Goal: Information Seeking & Learning: Learn about a topic

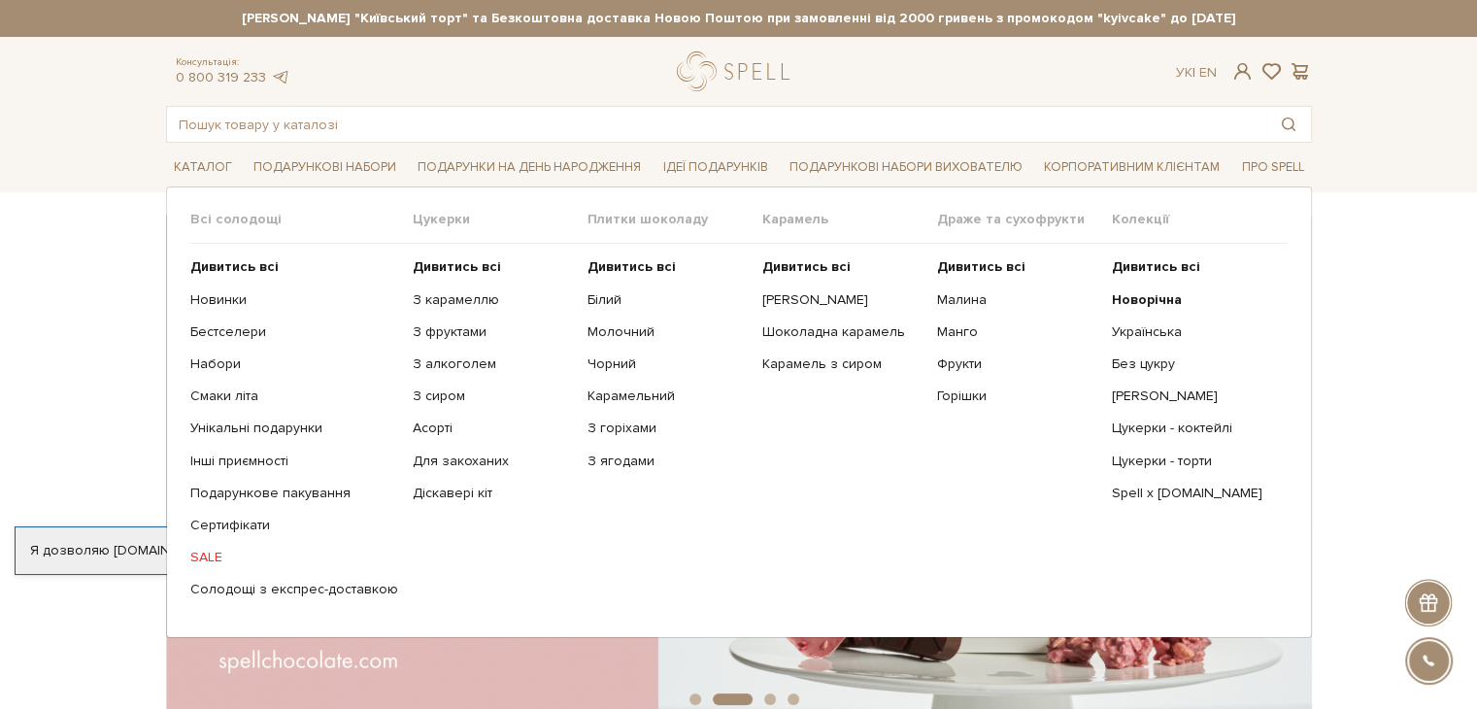
click at [427, 222] on span "Цукерки" at bounding box center [500, 219] width 175 height 17
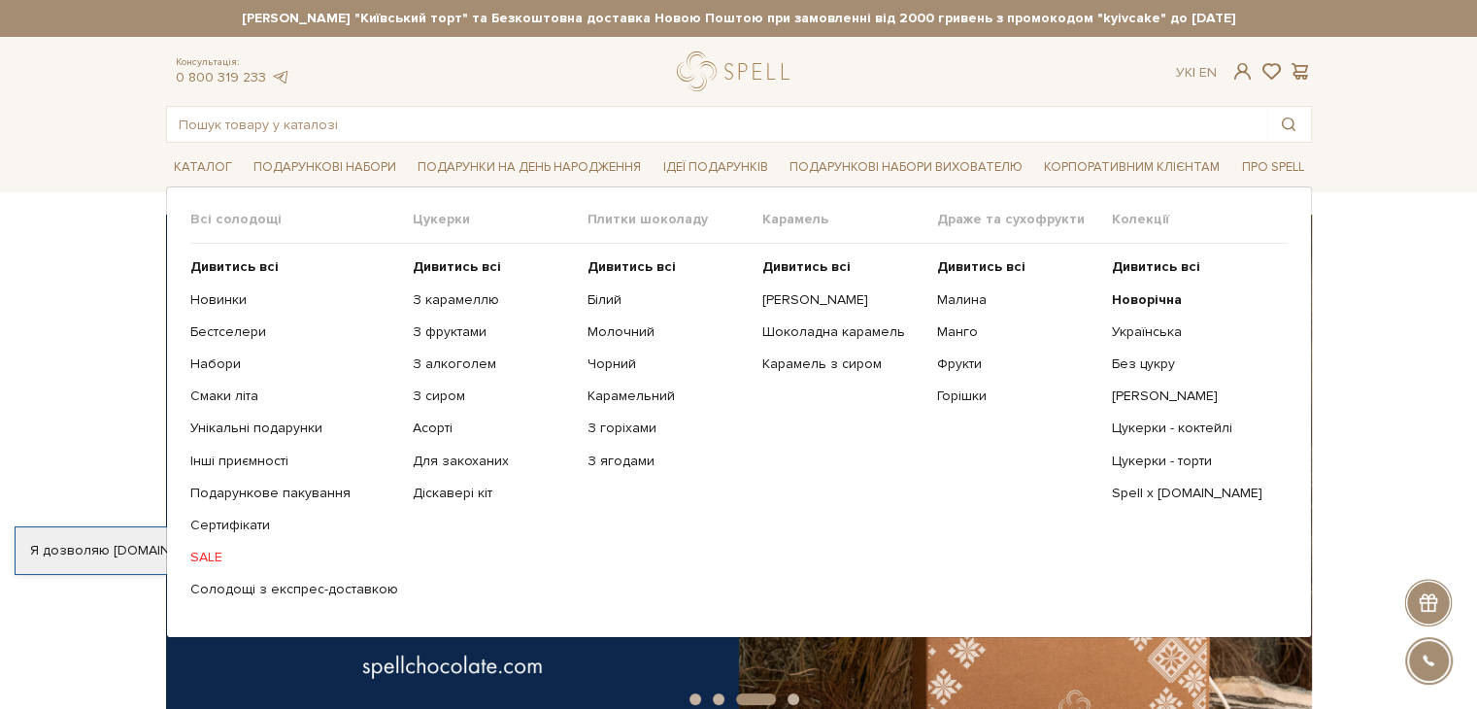
click at [424, 219] on span "Цукерки" at bounding box center [500, 219] width 175 height 17
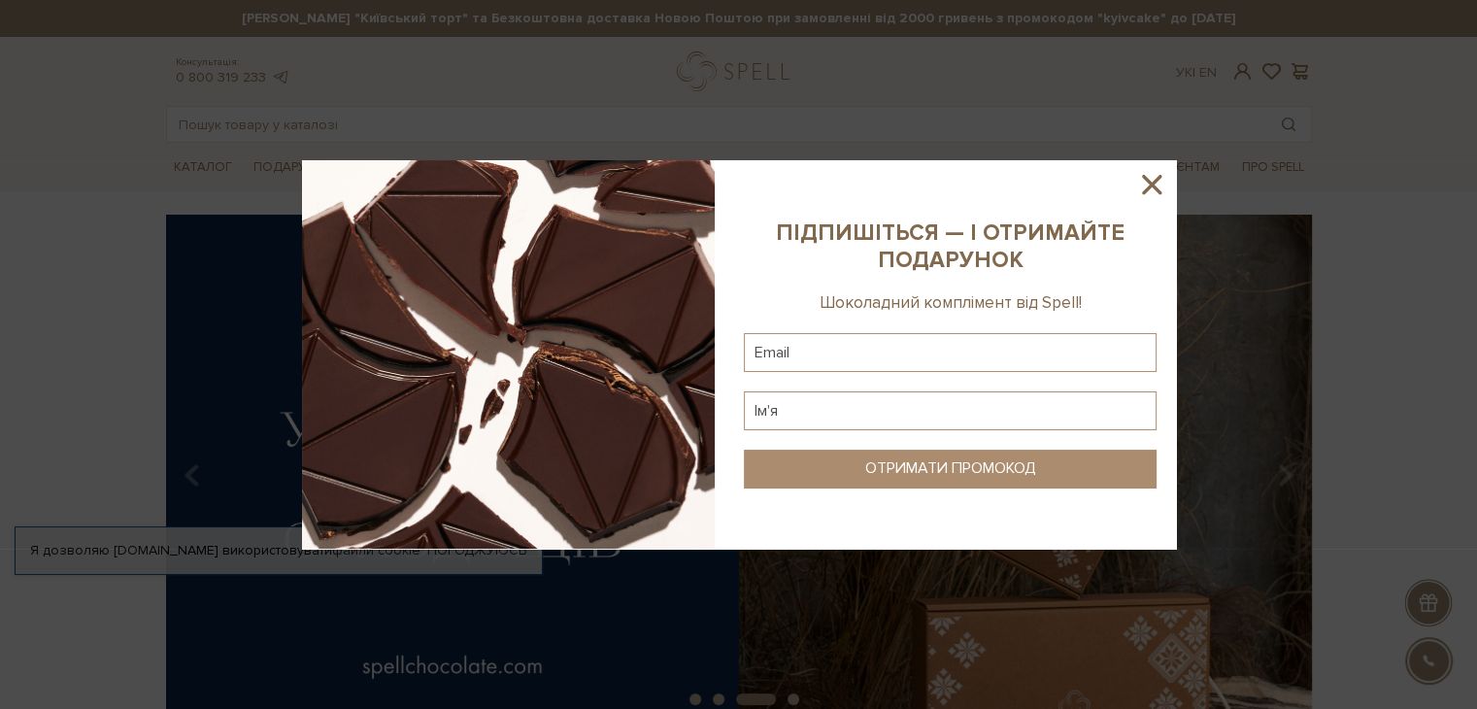
click at [445, 273] on div at bounding box center [738, 354] width 1477 height 709
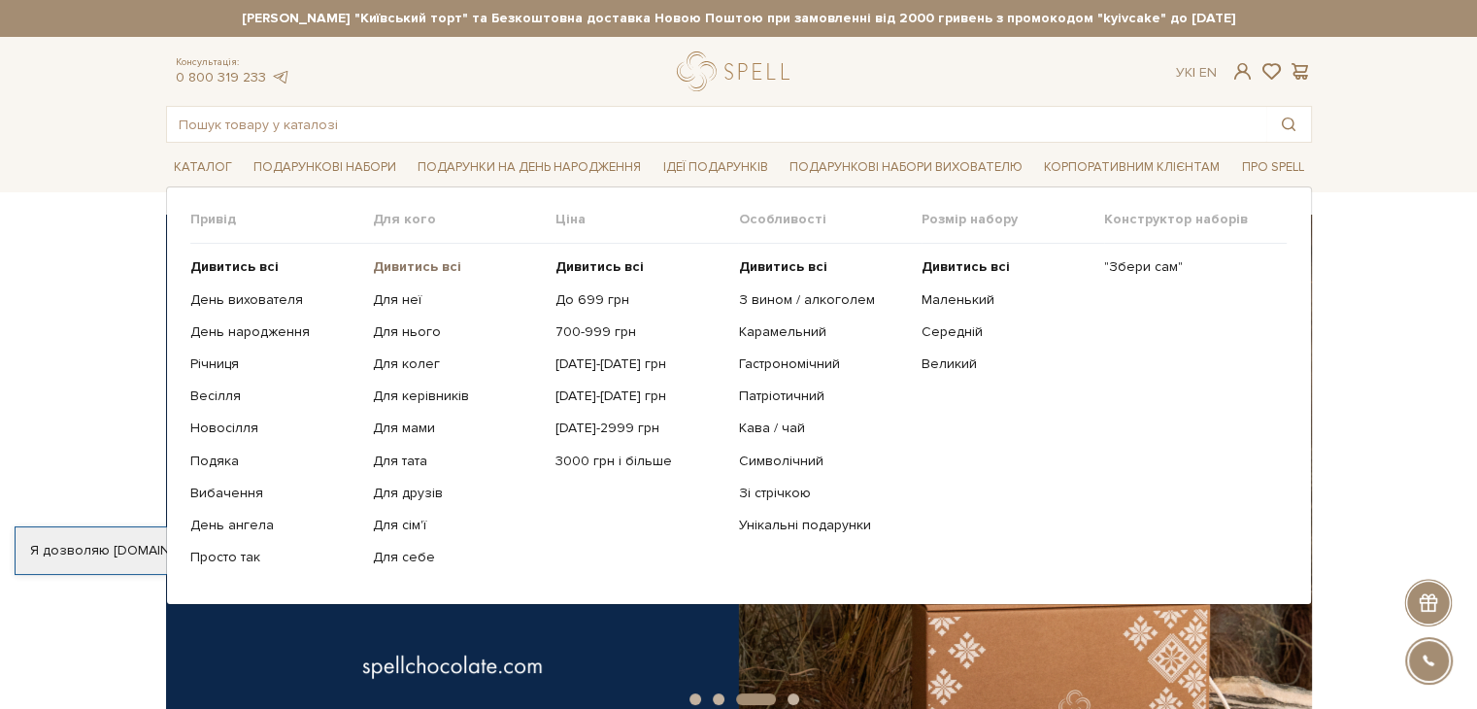
click at [425, 261] on b "Дивитись всі" at bounding box center [417, 266] width 88 height 17
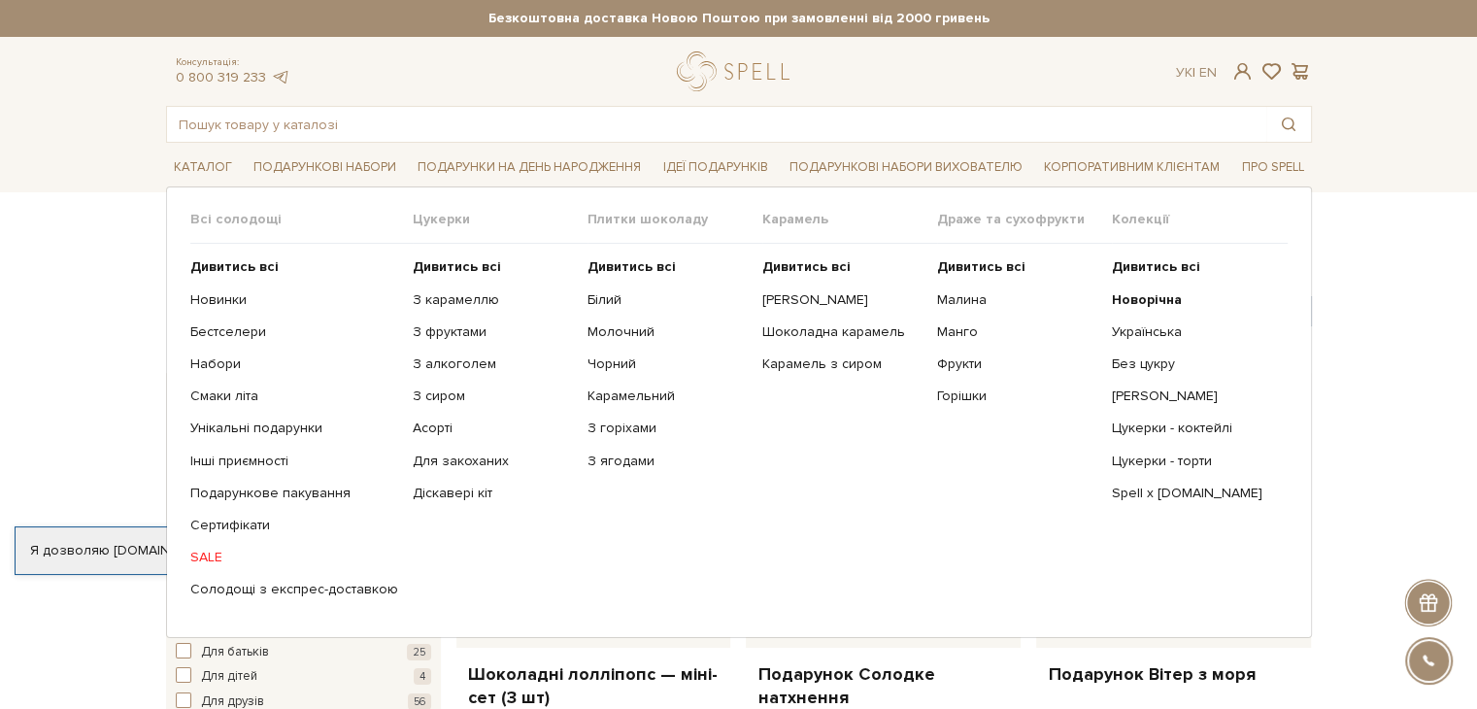
click at [442, 220] on span "Цукерки" at bounding box center [500, 219] width 175 height 17
click at [444, 252] on ul "Дивитись всі З карамеллю З фруктами З алкоголем З сиром Асорті" at bounding box center [500, 428] width 175 height 369
click at [443, 258] on b "Дивитись всі" at bounding box center [457, 266] width 88 height 17
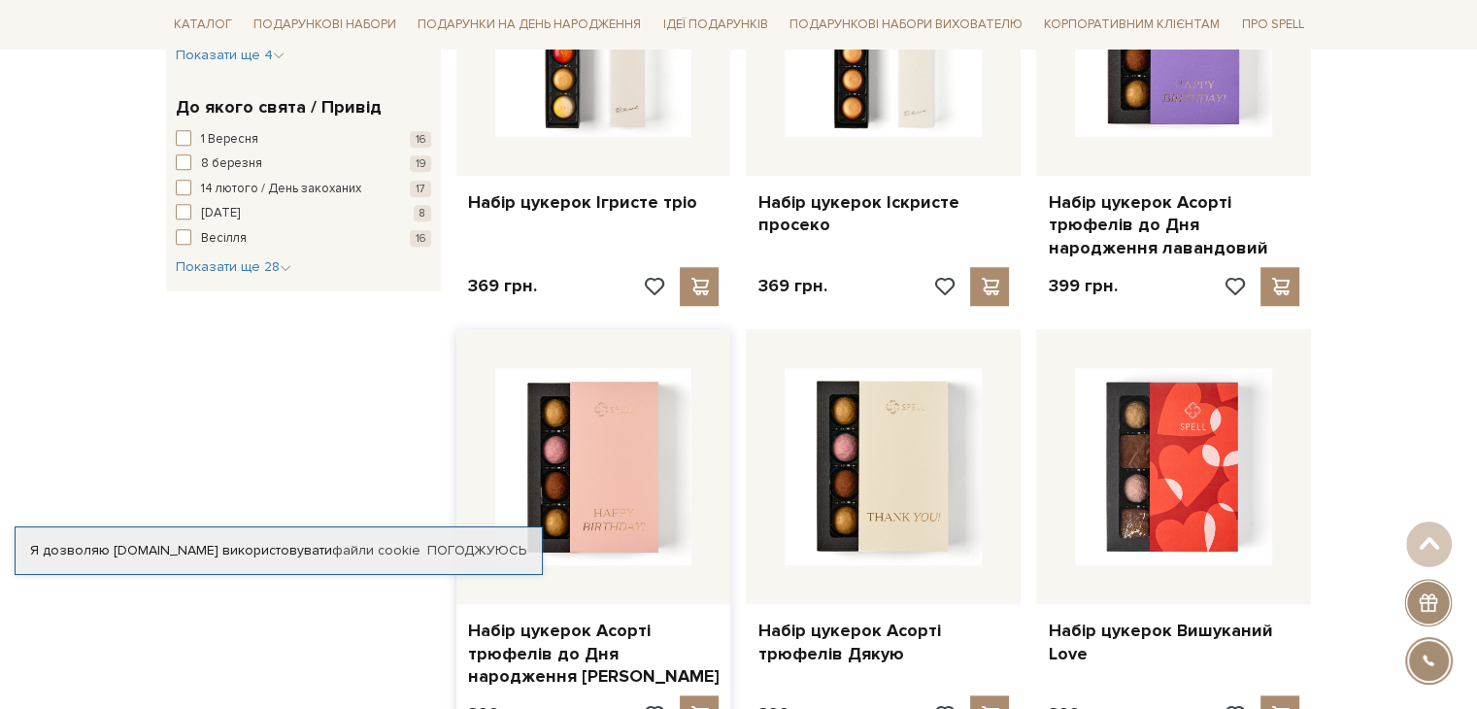
scroll to position [1651, 0]
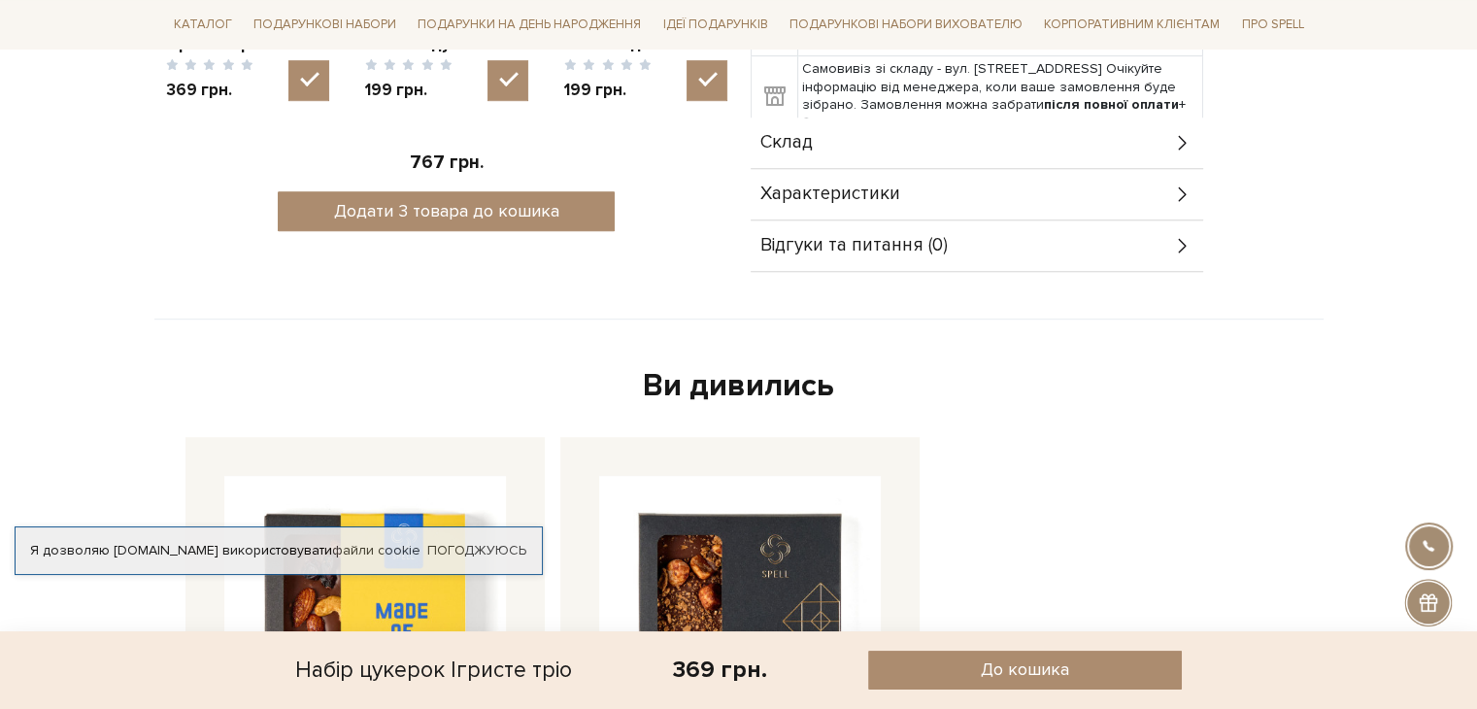
scroll to position [971, 0]
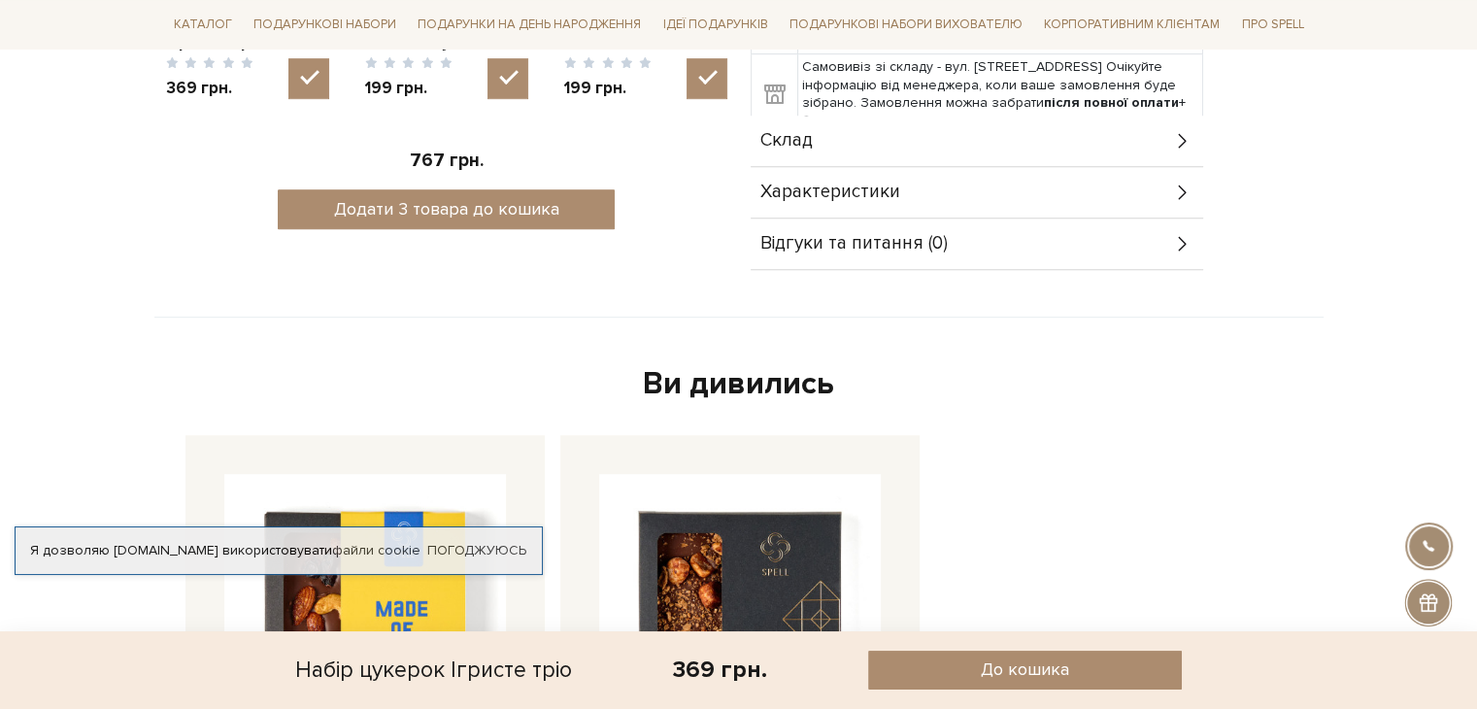
click at [803, 132] on span "Склад" at bounding box center [787, 140] width 52 height 17
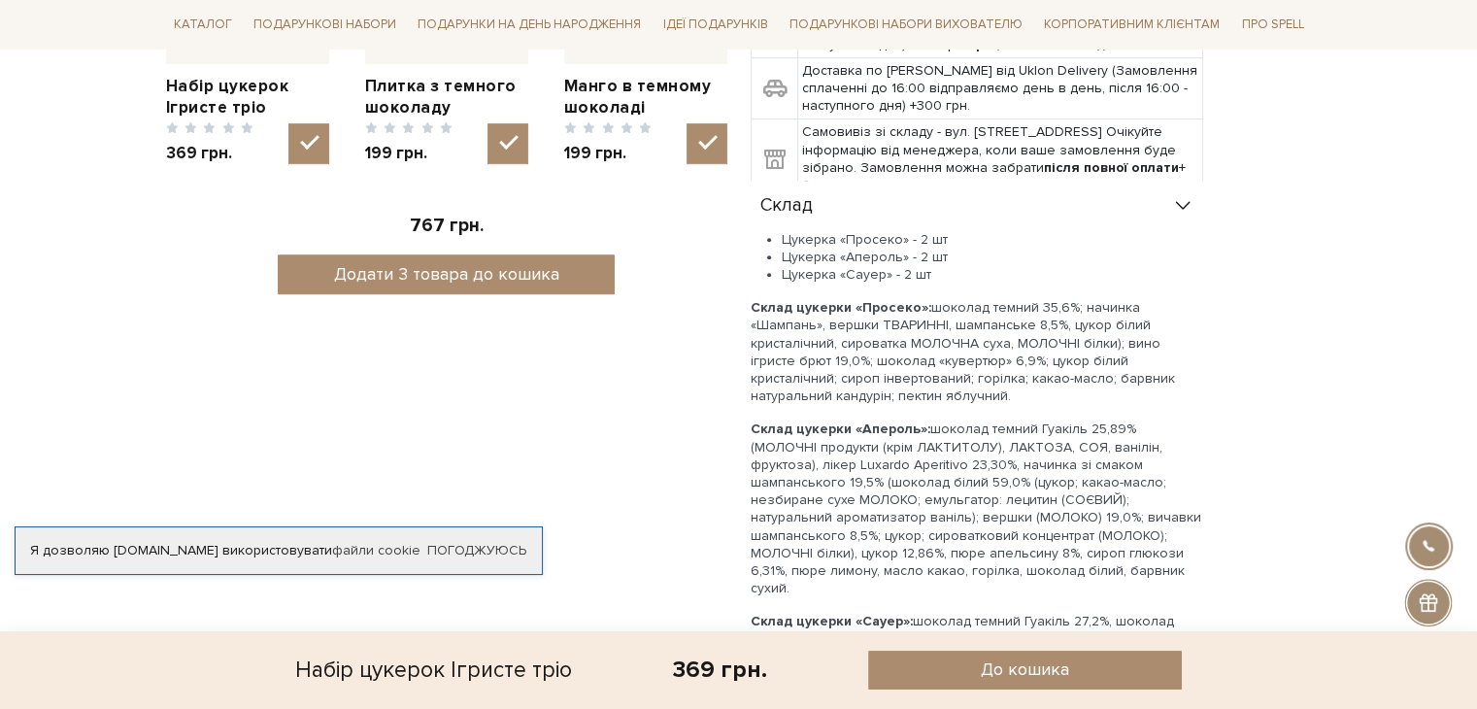
scroll to position [874, 0]
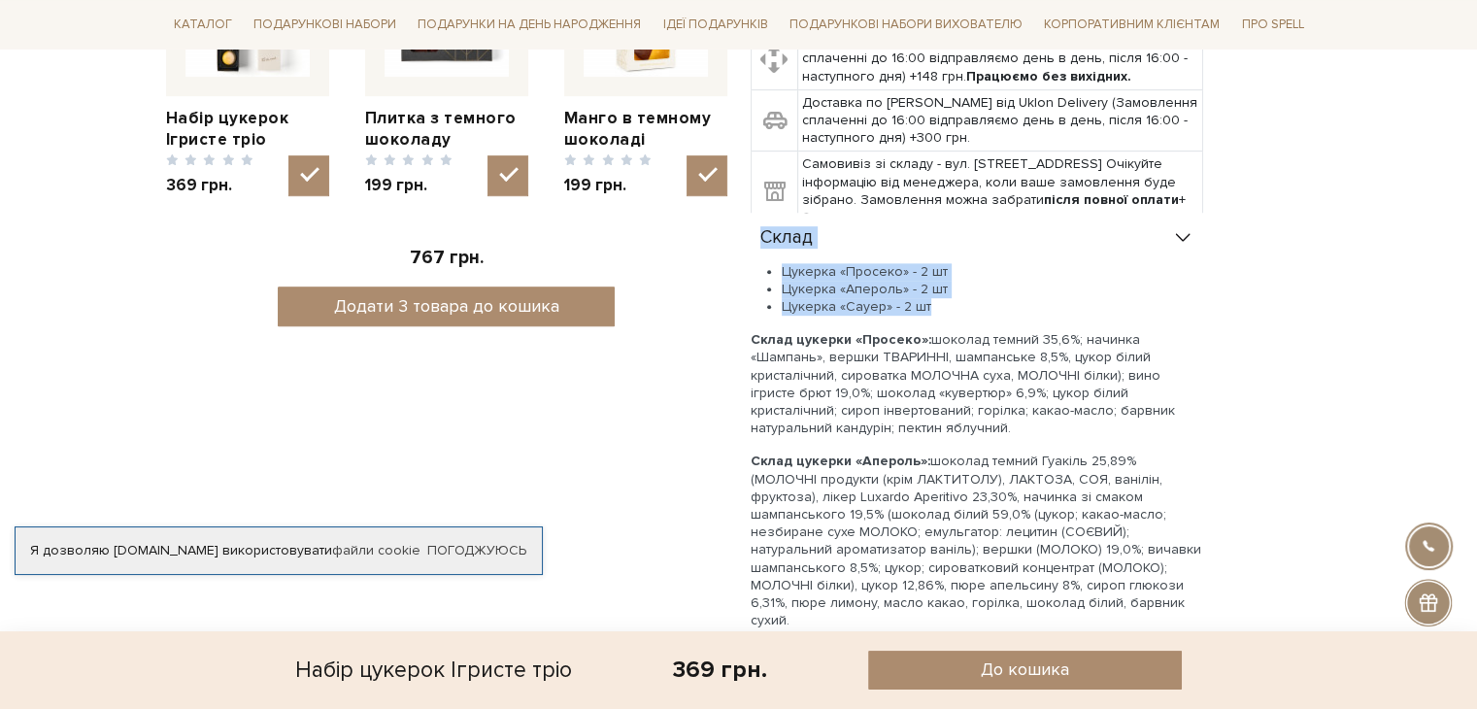
drag, startPoint x: 758, startPoint y: 231, endPoint x: 949, endPoint y: 305, distance: 205.1
click at [949, 305] on div "Склад Цукерка «Просеко» - 2 шт Цукерка «Апероль» - 2 шт Цукерка «Сауер» - 2 шт …" at bounding box center [977, 609] width 453 height 792
copy div "Склад Цукерка «Просеко» - 2 шт Цукерка «Апероль» - 2 шт Цукерка «Сауер» - 2 шт"
click at [981, 495] on p "Склад цукерки «Апероль»: шоколад темний Гуакіль 25,89% (МОЛОЧНІ продукти (крім …" at bounding box center [977, 541] width 453 height 177
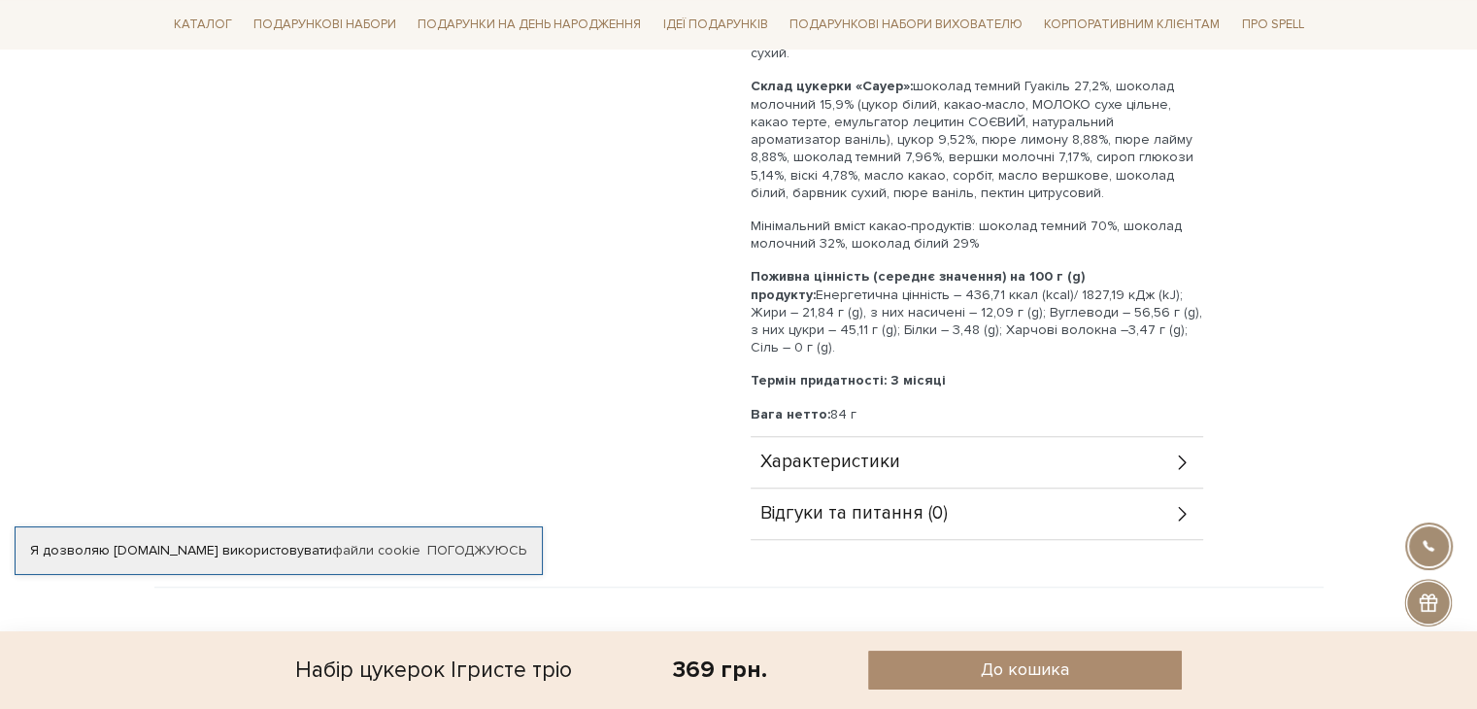
scroll to position [1457, 0]
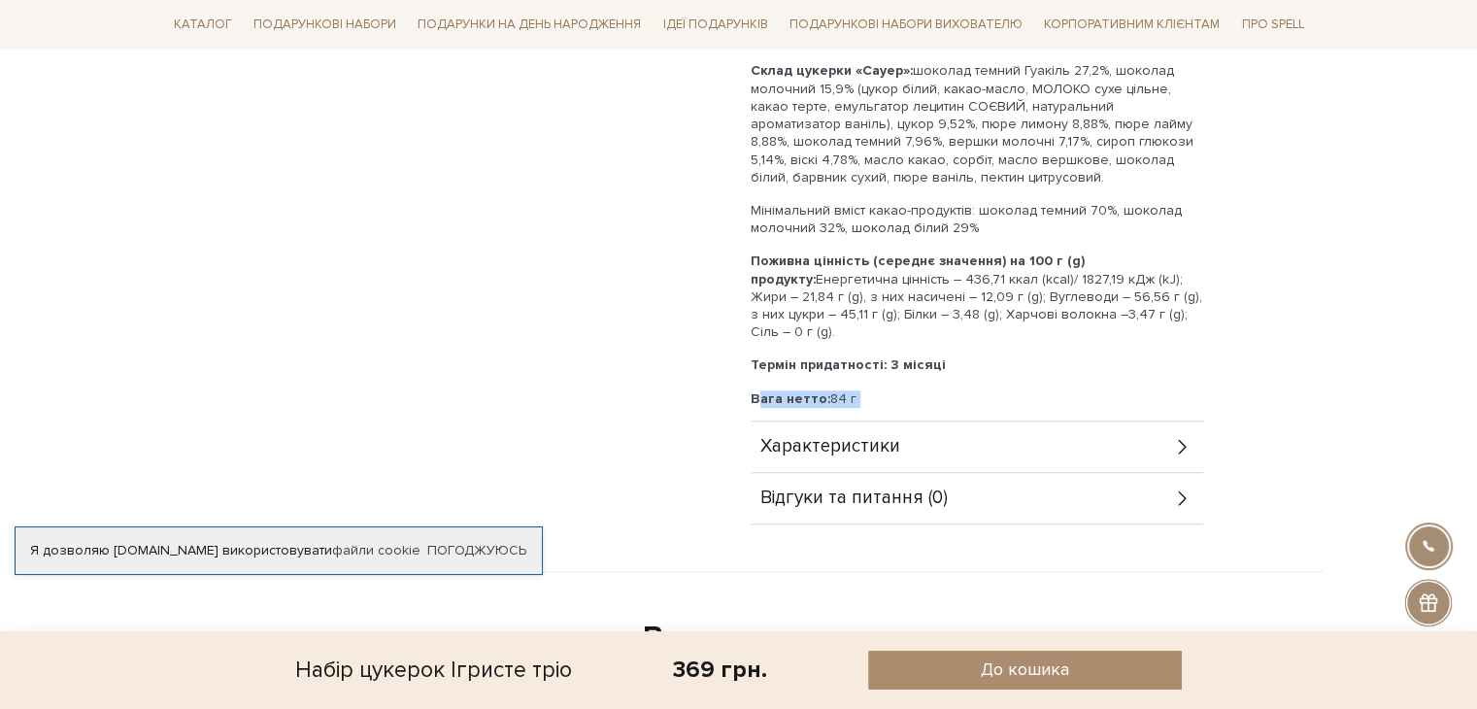
drag, startPoint x: 746, startPoint y: 358, endPoint x: 997, endPoint y: 391, distance: 252.8
copy div "Вага нетто: 84 г Розмір упакування: 23*4,5*3 см"
click at [971, 445] on div "Характеристики" at bounding box center [977, 447] width 453 height 51
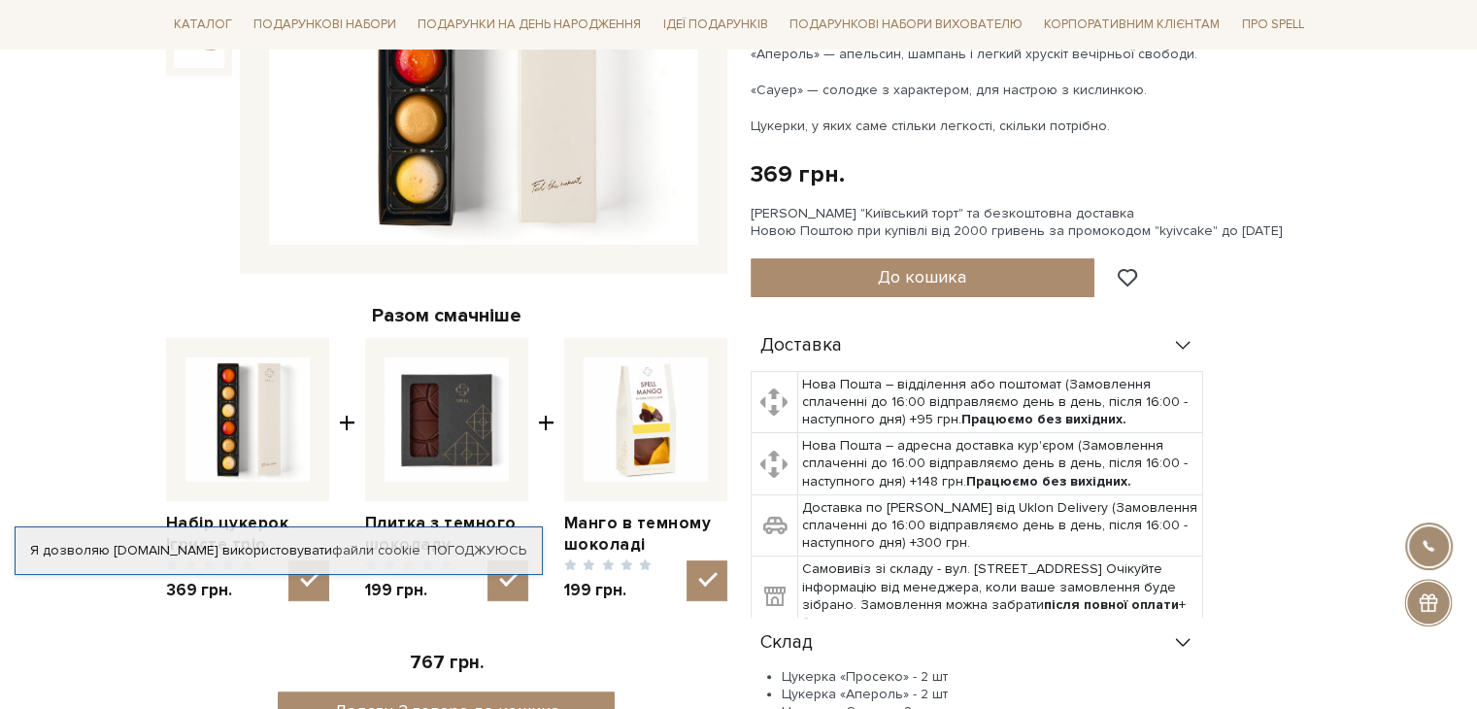
scroll to position [0, 0]
